Goal: Transaction & Acquisition: Purchase product/service

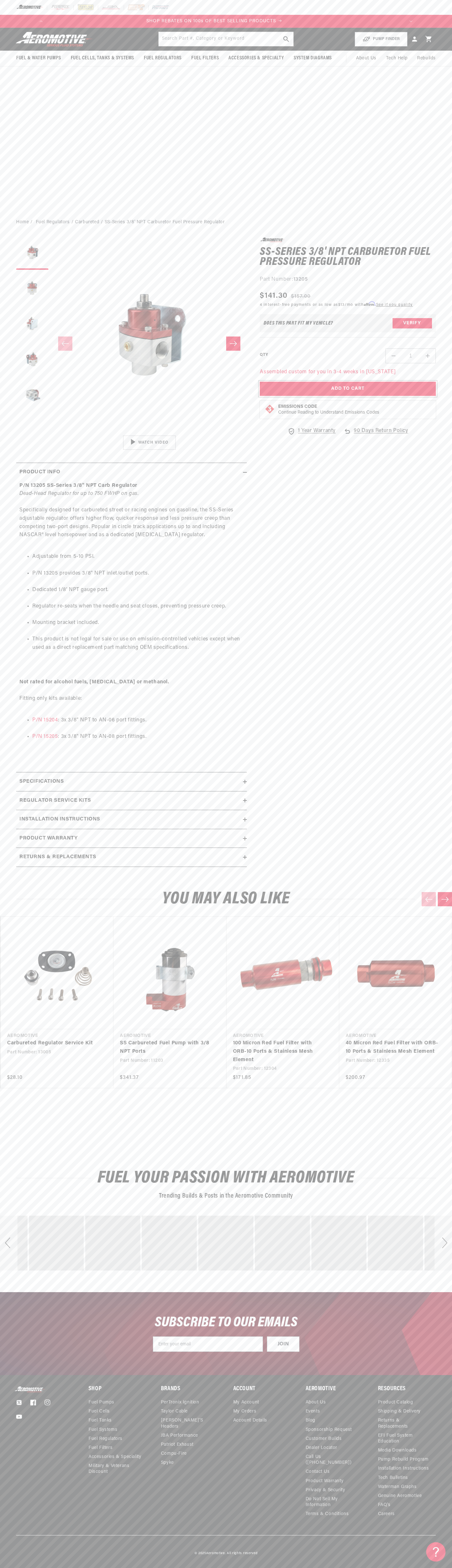
scroll to position [0, 737]
click at [348, 389] on button "Add to Cart" at bounding box center [347, 389] width 176 height 15
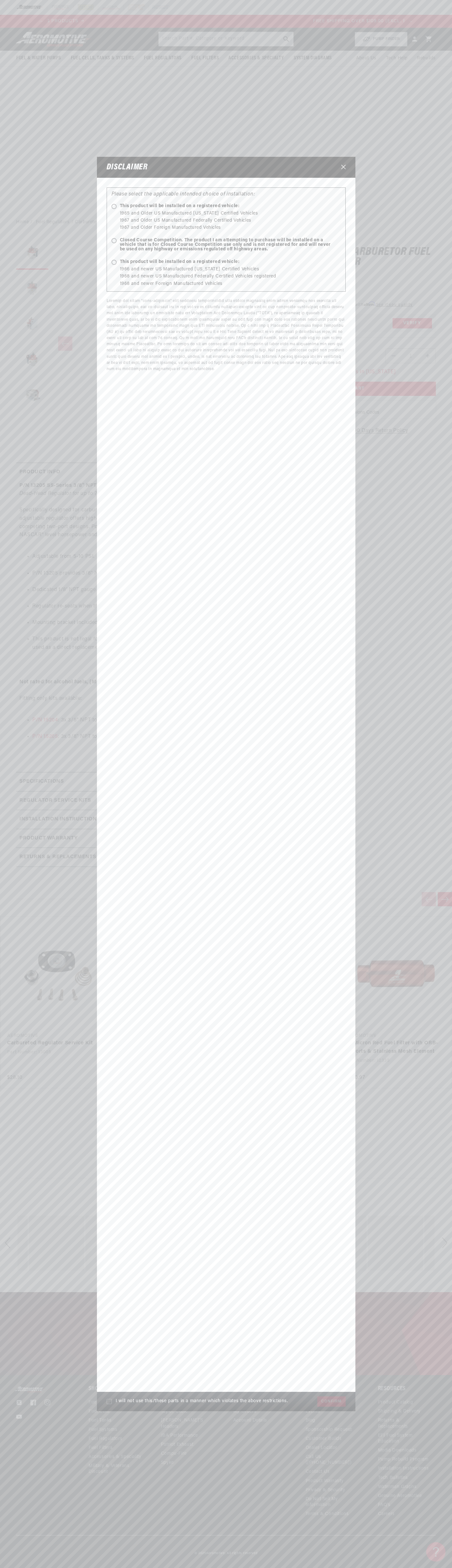
click at [343, 167] on icon "Close" at bounding box center [343, 167] width 4 height 4
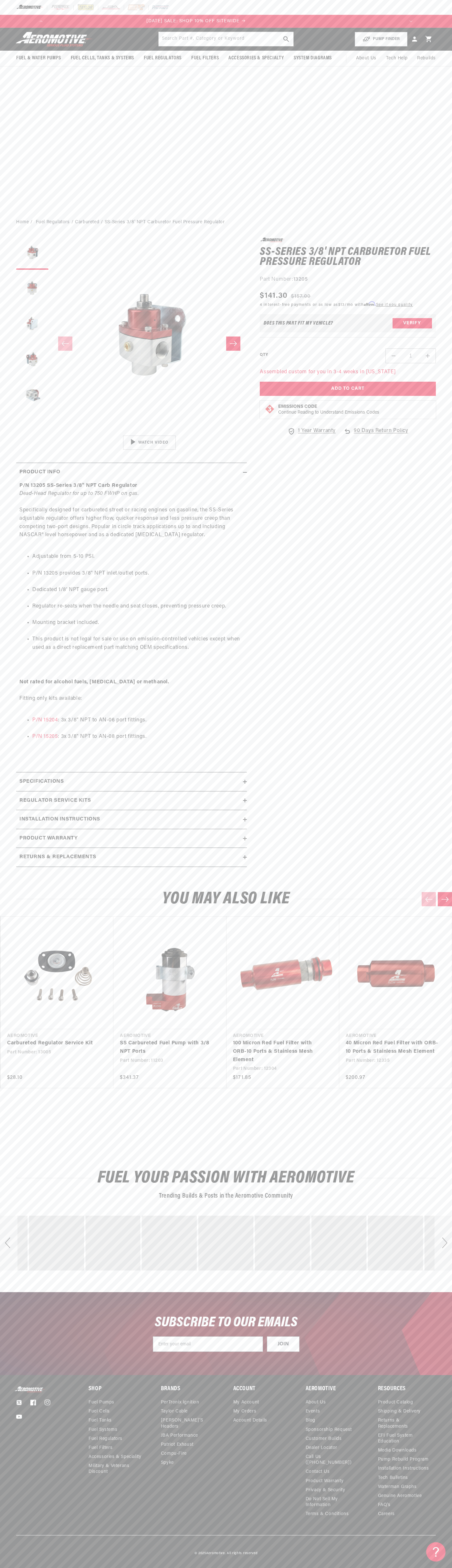
scroll to position [0, 0]
click at [428, 39] on icon at bounding box center [428, 39] width 6 height 6
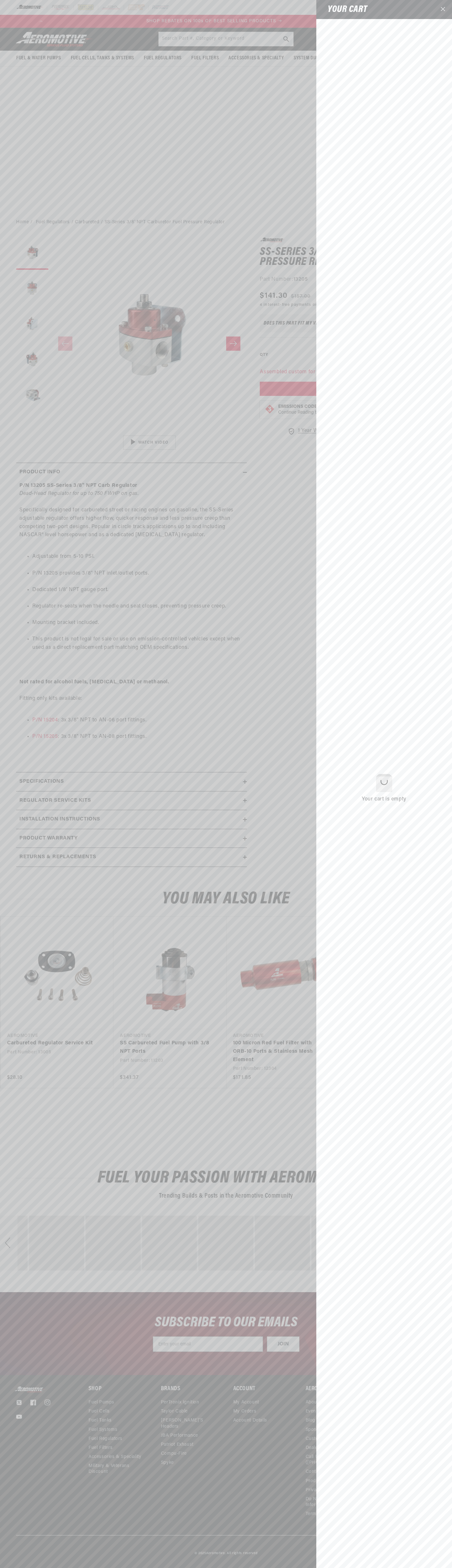
scroll to position [0, 737]
click at [443, 10] on icon "Close" at bounding box center [442, 9] width 4 height 4
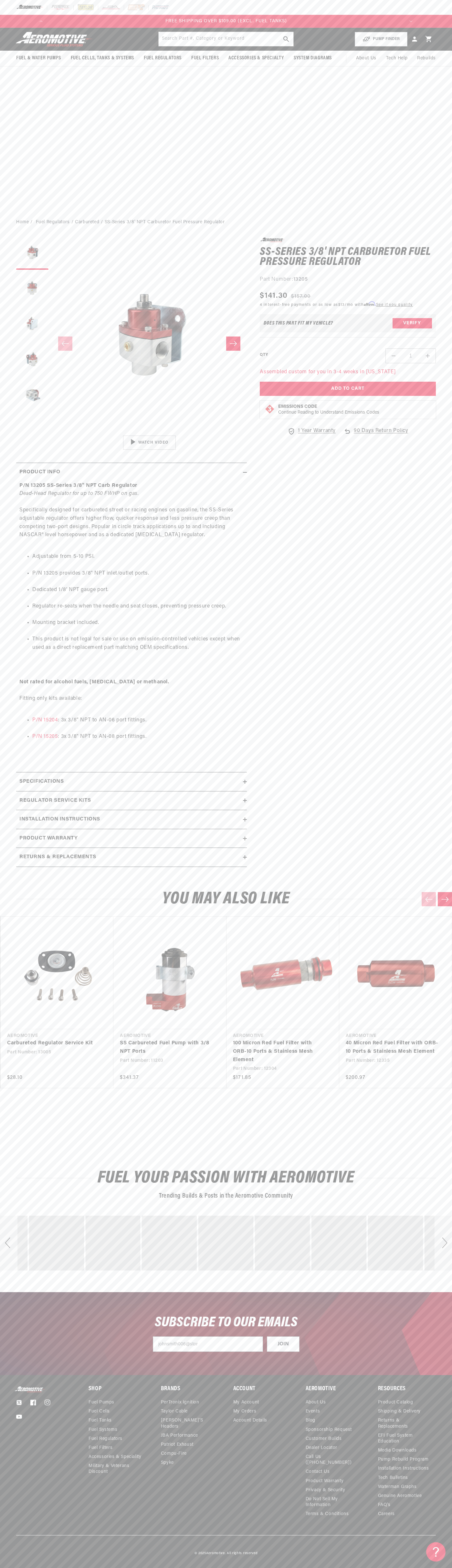
scroll to position [0, 0]
type input "[EMAIL_ADDRESS][DOMAIN_NAME]"
click at [443, 1243] on div "Next" at bounding box center [443, 1243] width 18 height 55
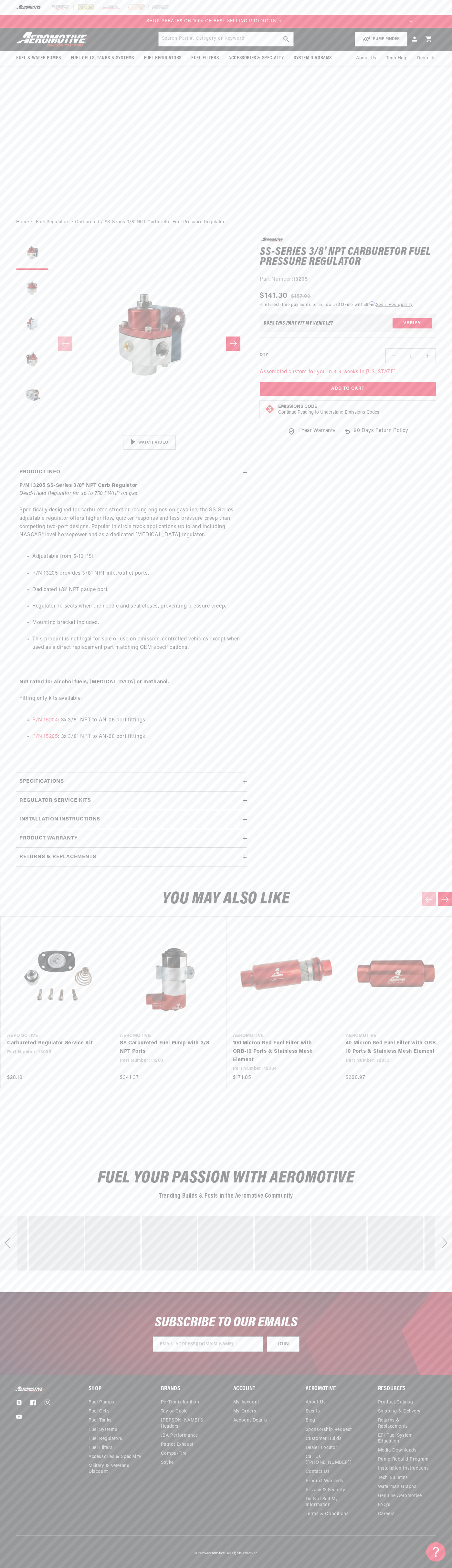
click at [443, 1243] on div "Next" at bounding box center [443, 1243] width 18 height 55
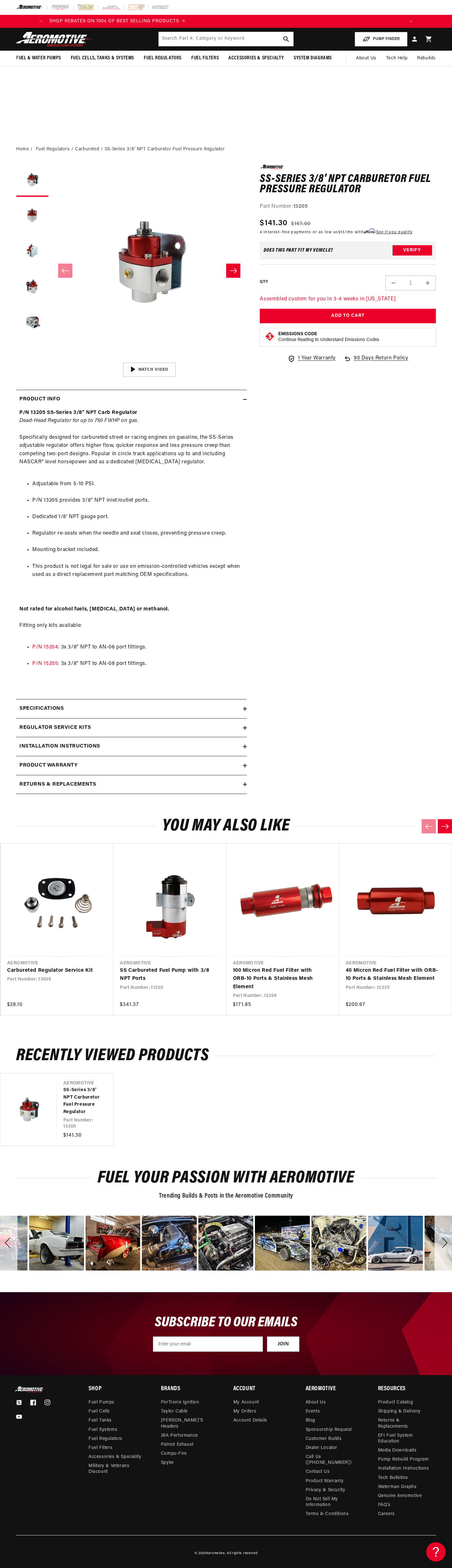
scroll to position [0, 737]
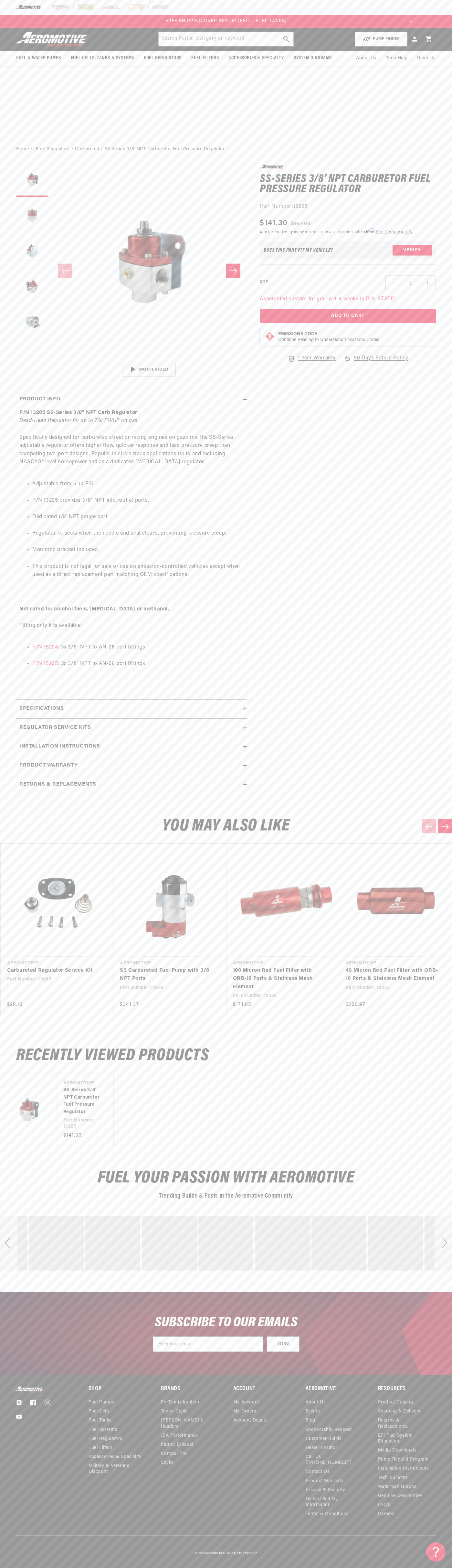
scroll to position [0, 278]
click at [274, 223] on span "$141.30" at bounding box center [274, 223] width 28 height 12
click at [338, 223] on div "Sale price $141.30 Regular price $157.00" at bounding box center [336, 223] width 153 height 12
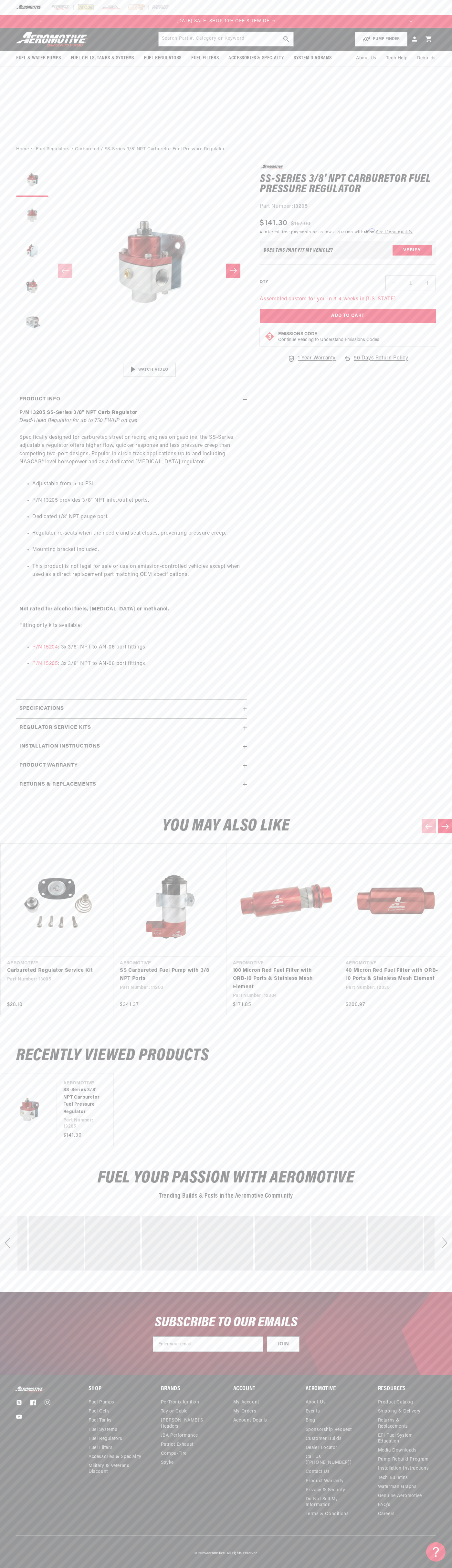
click at [348, 250] on div "Does This part fit My vehicle? Verify" at bounding box center [347, 250] width 176 height 18
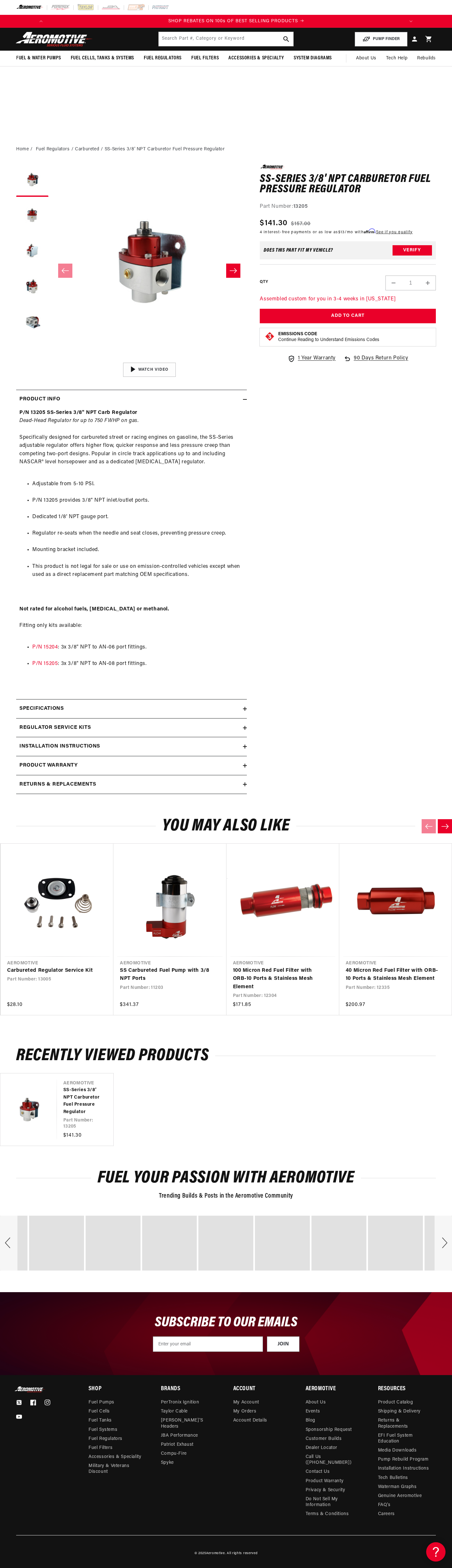
scroll to position [0, 369]
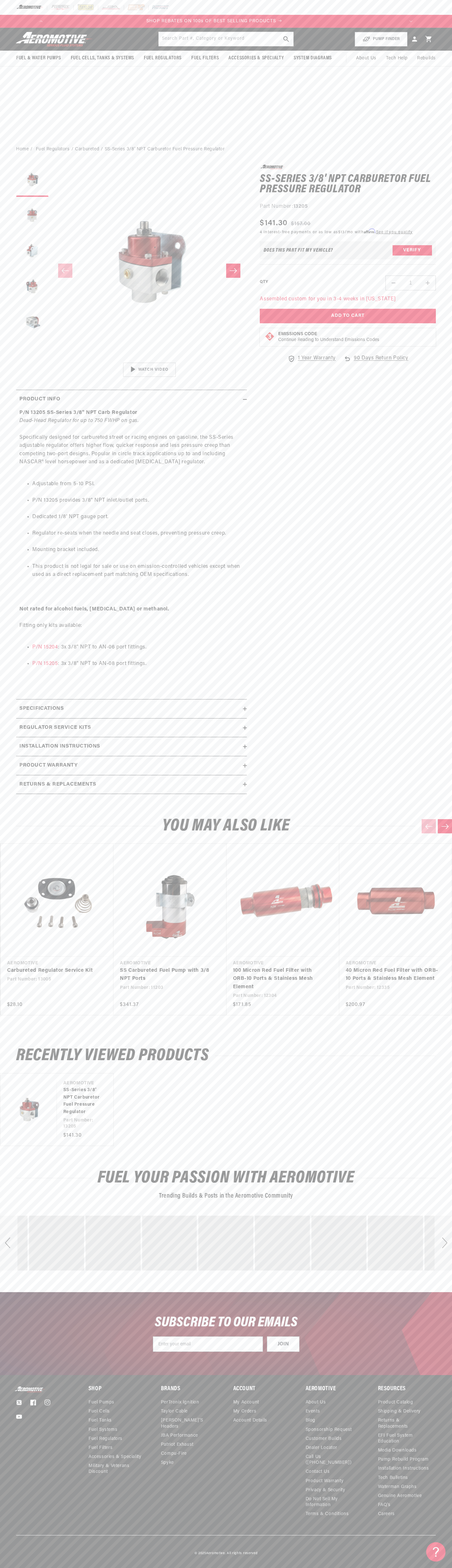
click at [411, 283] on input "1" at bounding box center [410, 283] width 19 height 15
click at [130, 399] on div "Product Info" at bounding box center [130, 399] width 227 height 9
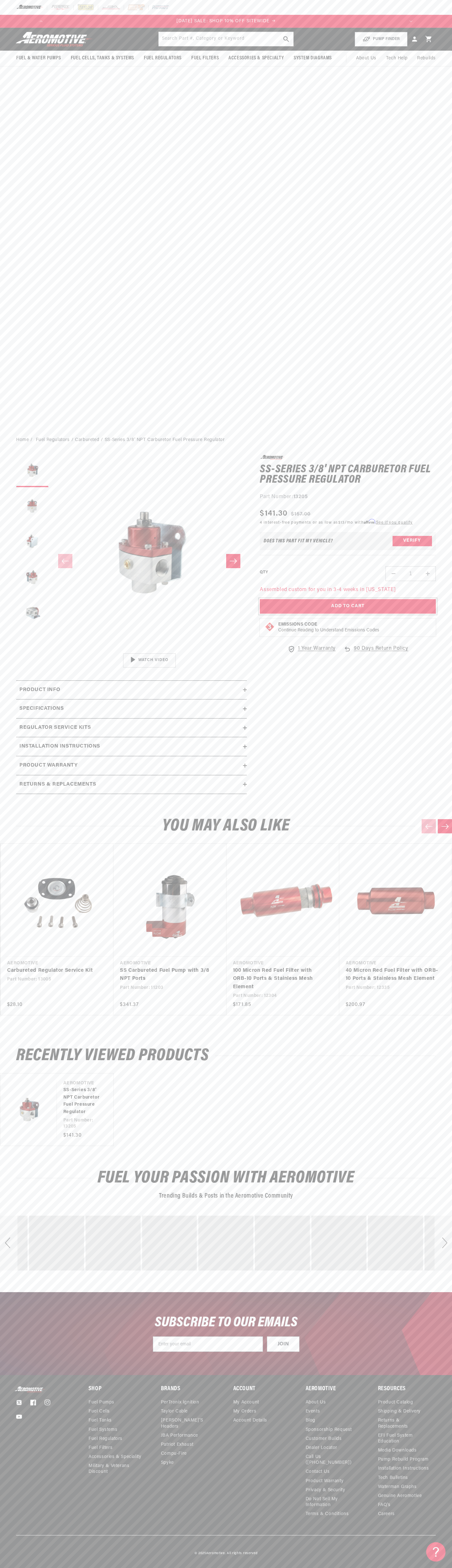
click at [348, 606] on button "Add to Cart" at bounding box center [347, 606] width 176 height 15
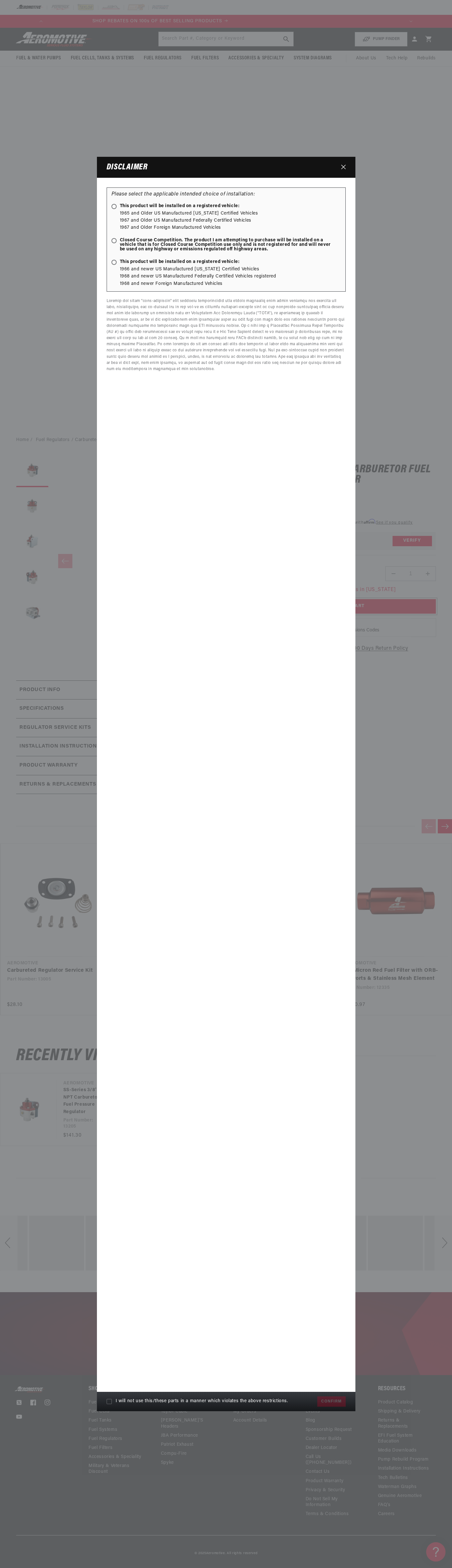
scroll to position [0, 737]
